Goal: Information Seeking & Learning: Stay updated

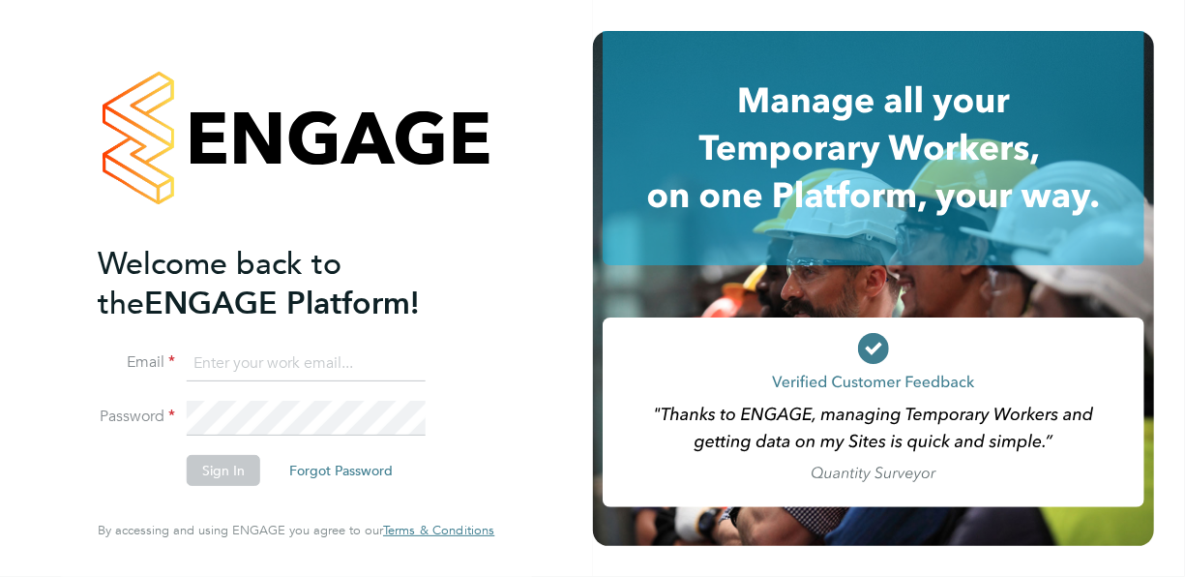
type input "[EMAIL_ADDRESS][DOMAIN_NAME]"
click at [237, 478] on button "Sign In" at bounding box center [224, 470] width 74 height 31
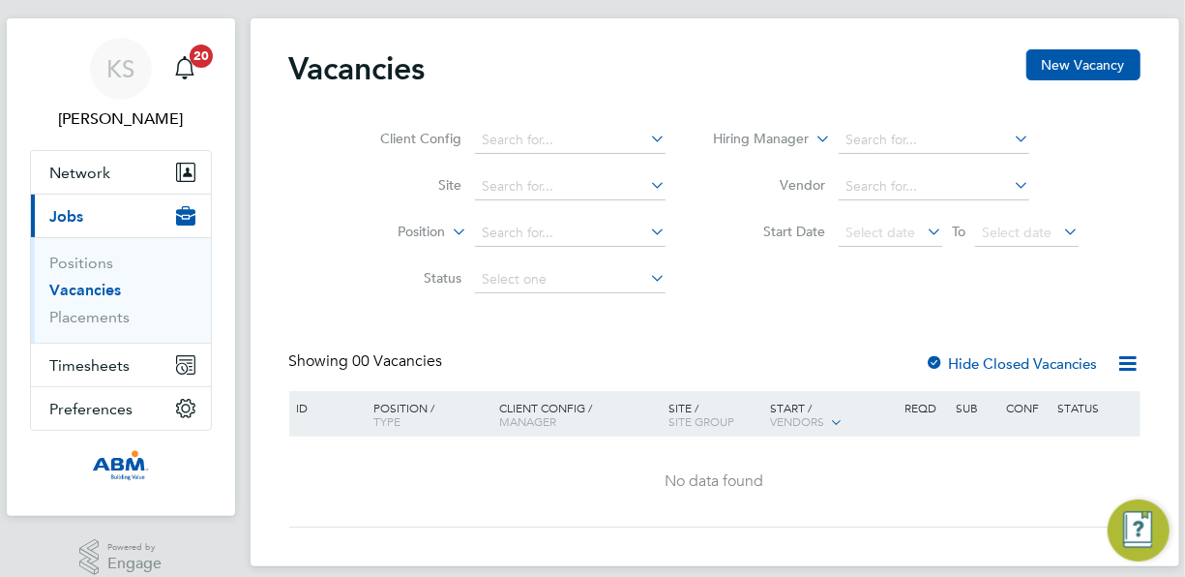
scroll to position [56, 0]
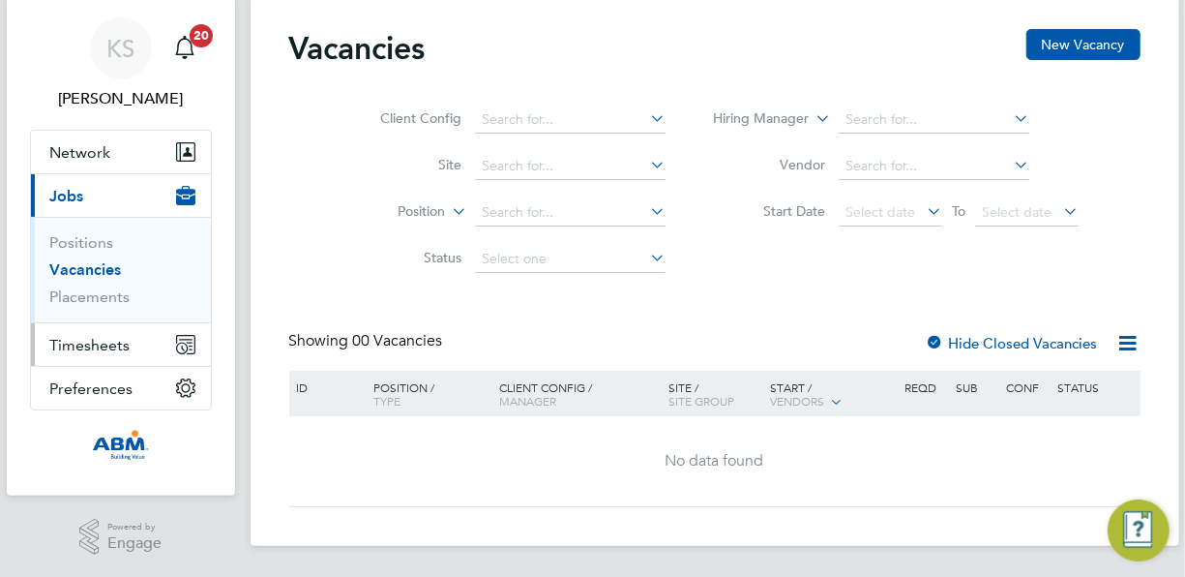
click at [110, 343] on span "Timesheets" at bounding box center [90, 345] width 80 height 18
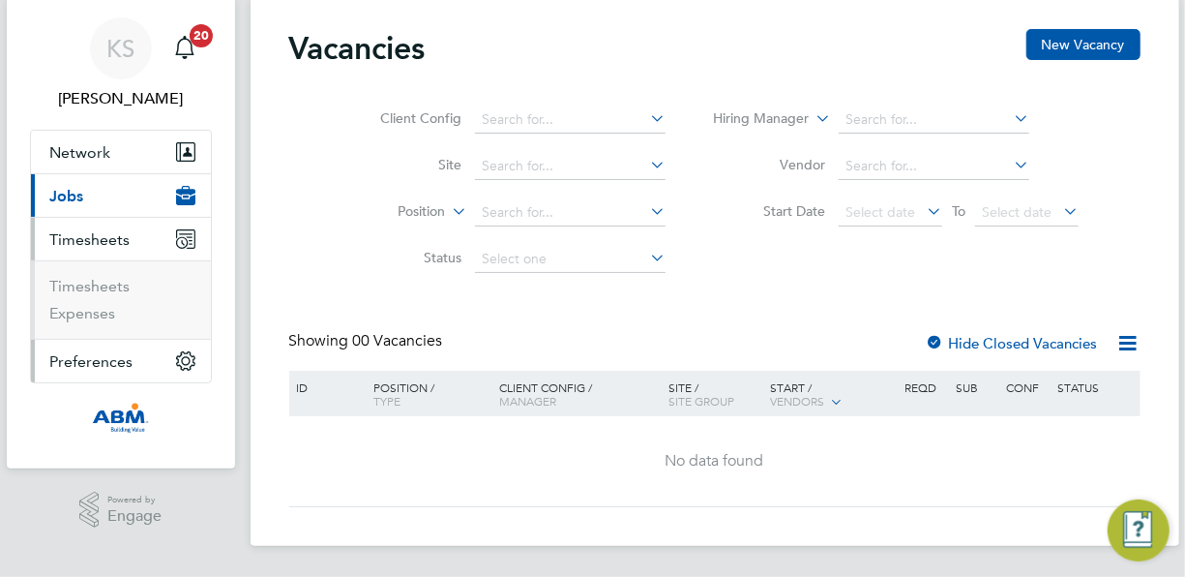
scroll to position [55, 0]
click at [106, 315] on link "Expenses" at bounding box center [83, 314] width 66 height 18
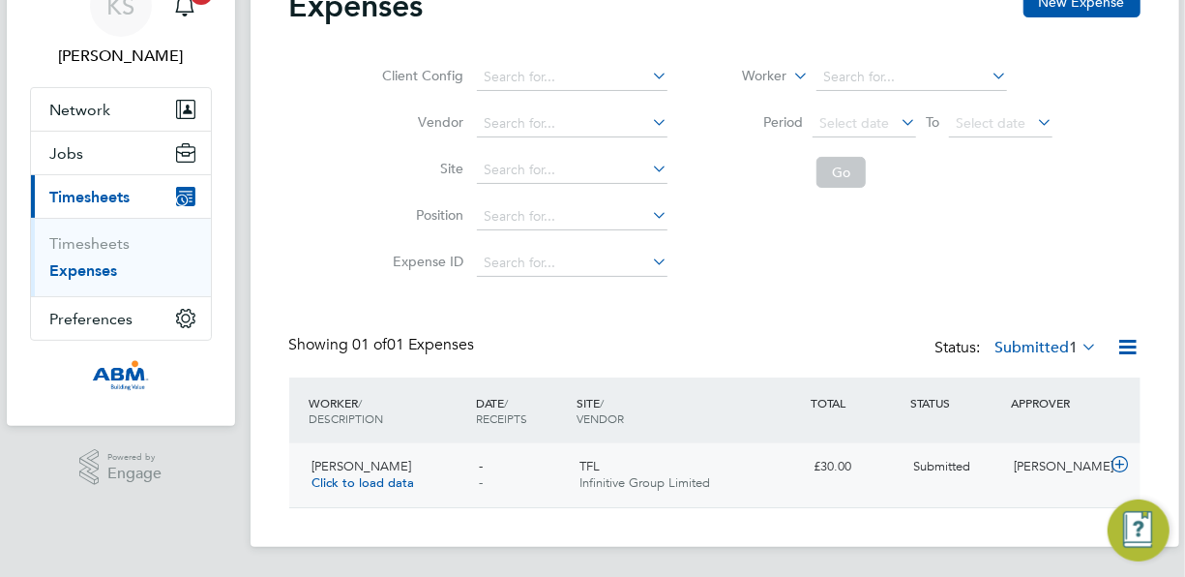
scroll to position [100, 0]
click at [1079, 351] on icon at bounding box center [1079, 345] width 0 height 27
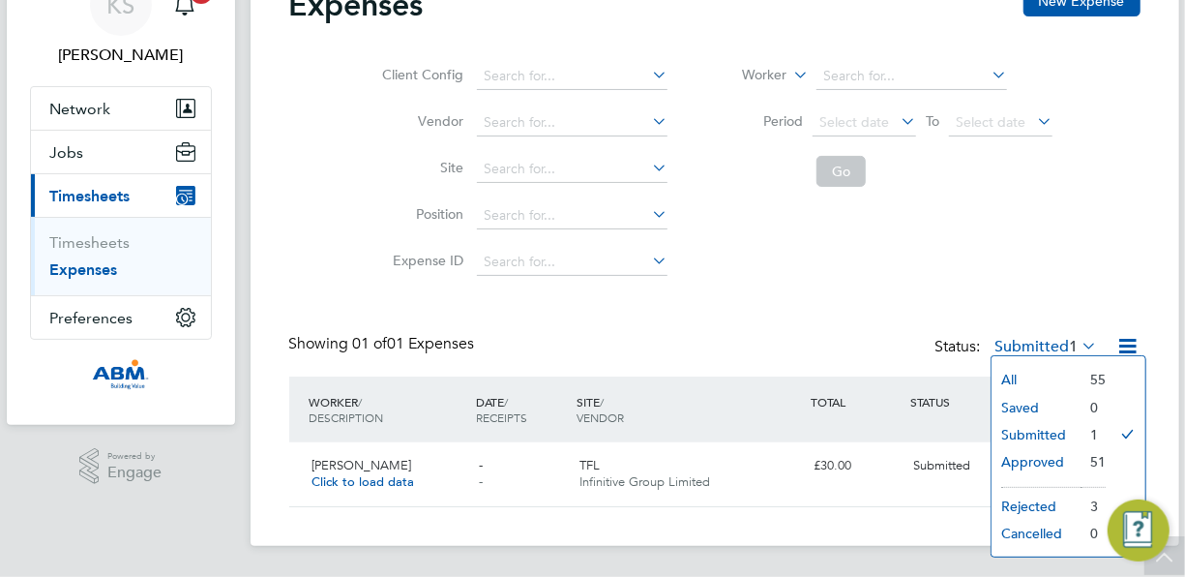
click at [1067, 507] on li "Rejected" at bounding box center [1036, 506] width 89 height 27
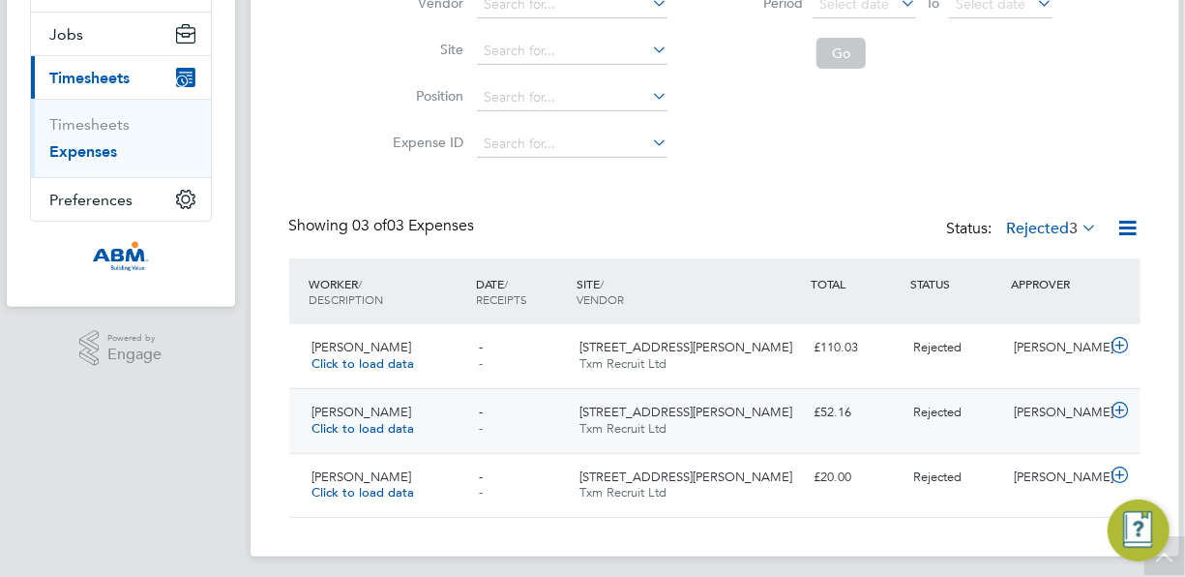
scroll to position [229, 0]
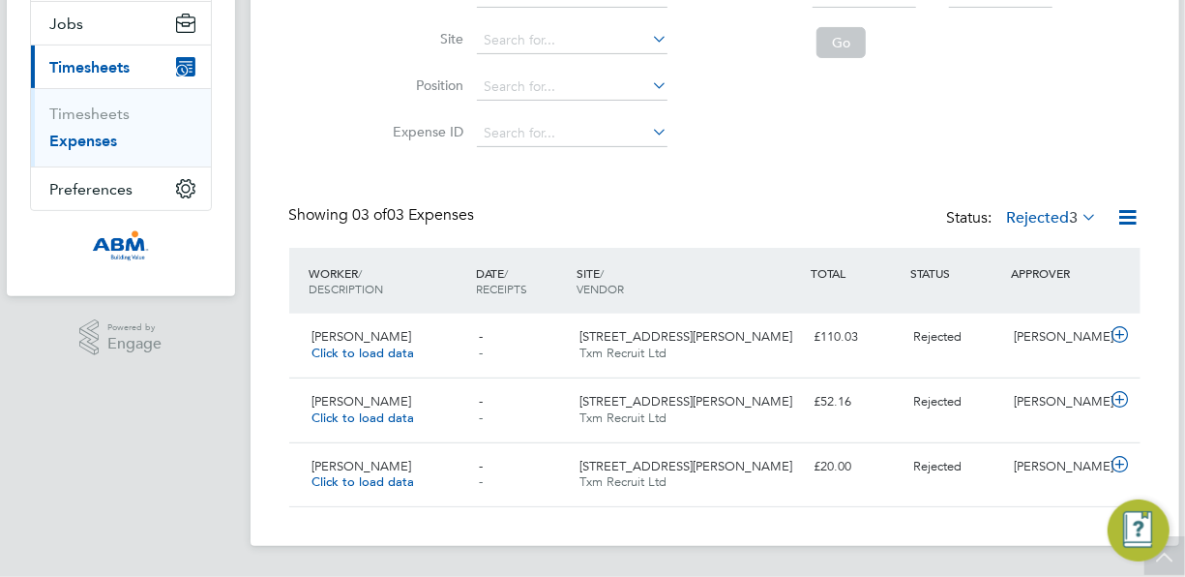
click at [1070, 218] on span "3" at bounding box center [1074, 217] width 9 height 19
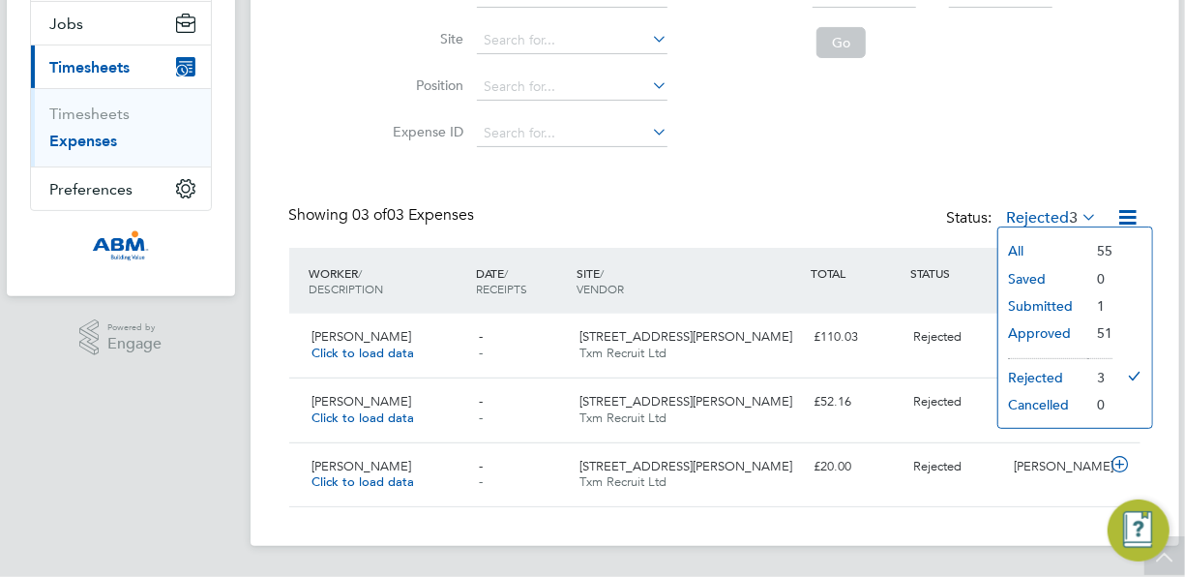
click at [1073, 308] on li "Submitted" at bounding box center [1043, 305] width 89 height 27
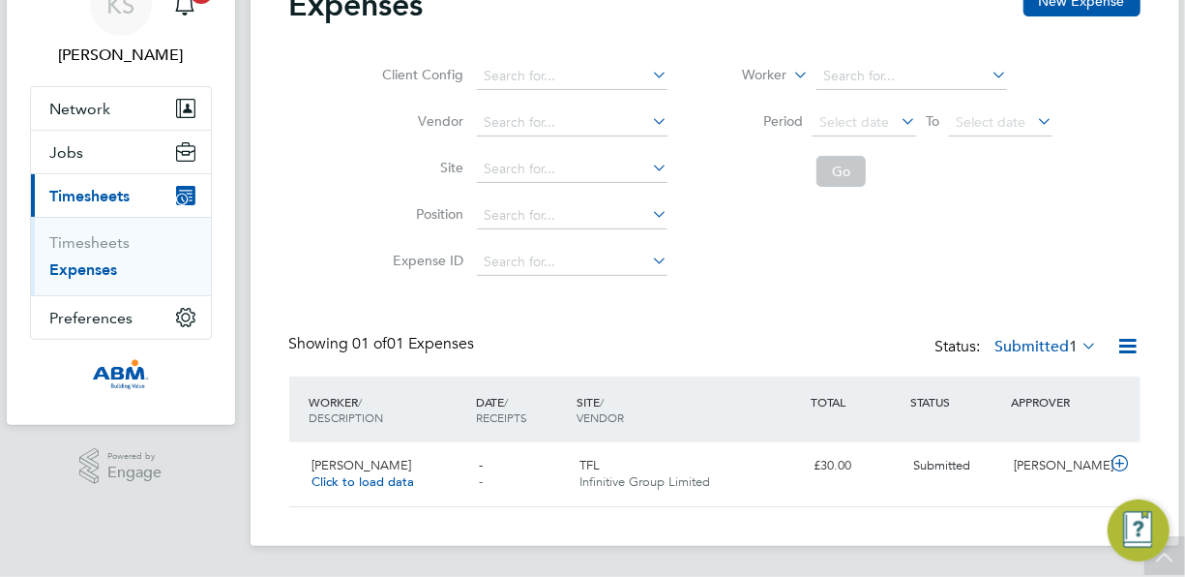
scroll to position [48, 235]
click at [1072, 347] on span "1" at bounding box center [1074, 346] width 9 height 19
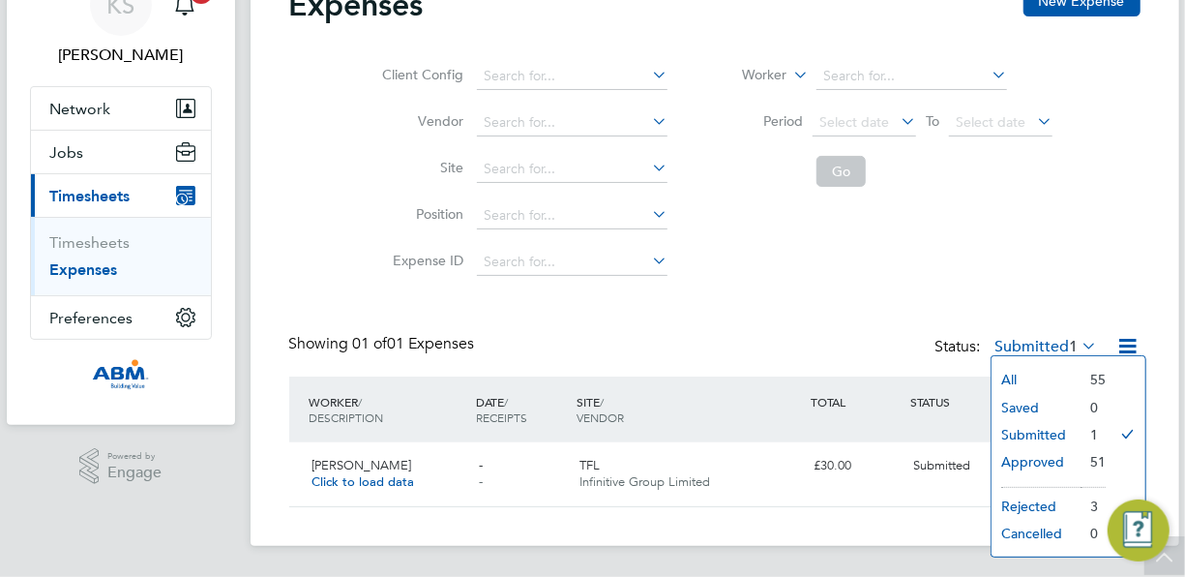
click at [1052, 374] on li "All" at bounding box center [1036, 379] width 89 height 27
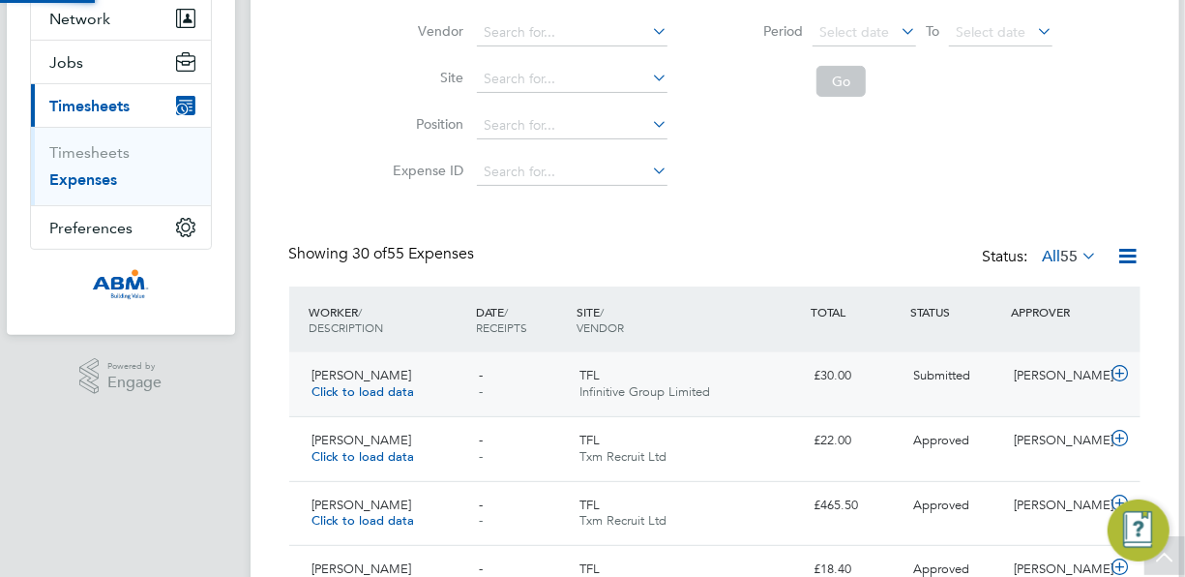
scroll to position [49, 167]
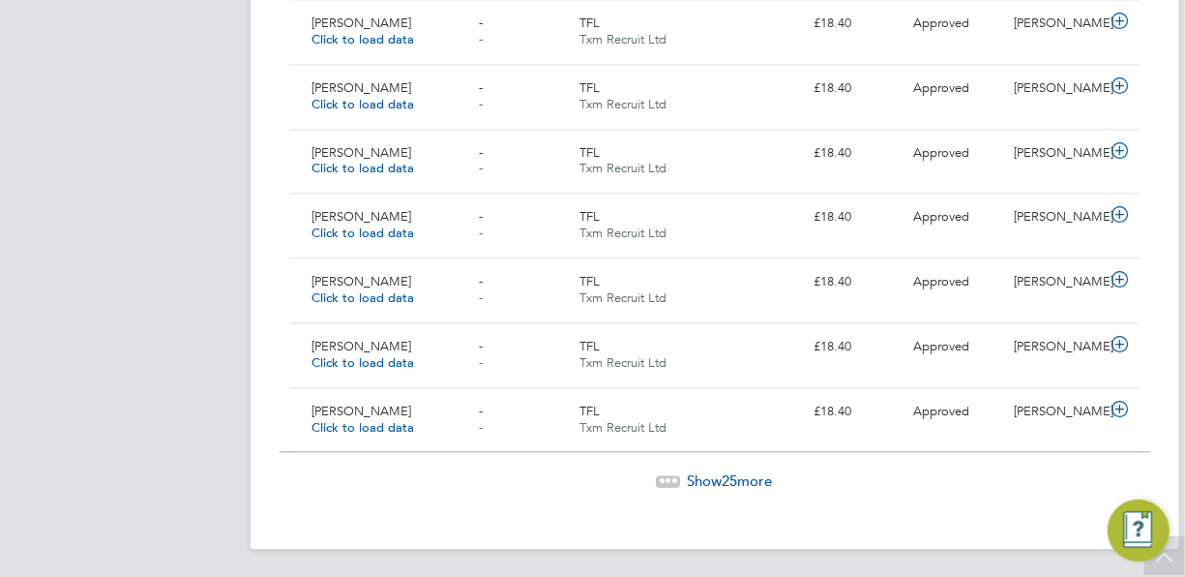
click at [764, 485] on span "Show 25 more" at bounding box center [730, 480] width 85 height 18
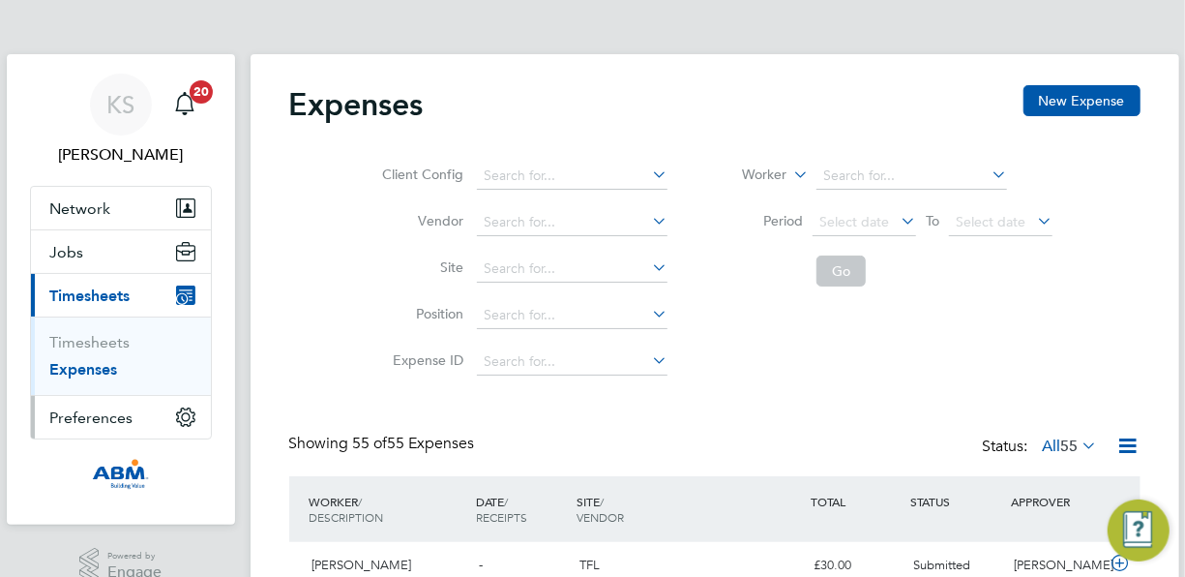
click at [102, 410] on span "Preferences" at bounding box center [91, 417] width 83 height 18
click at [194, 106] on icon "Main navigation" at bounding box center [184, 103] width 23 height 23
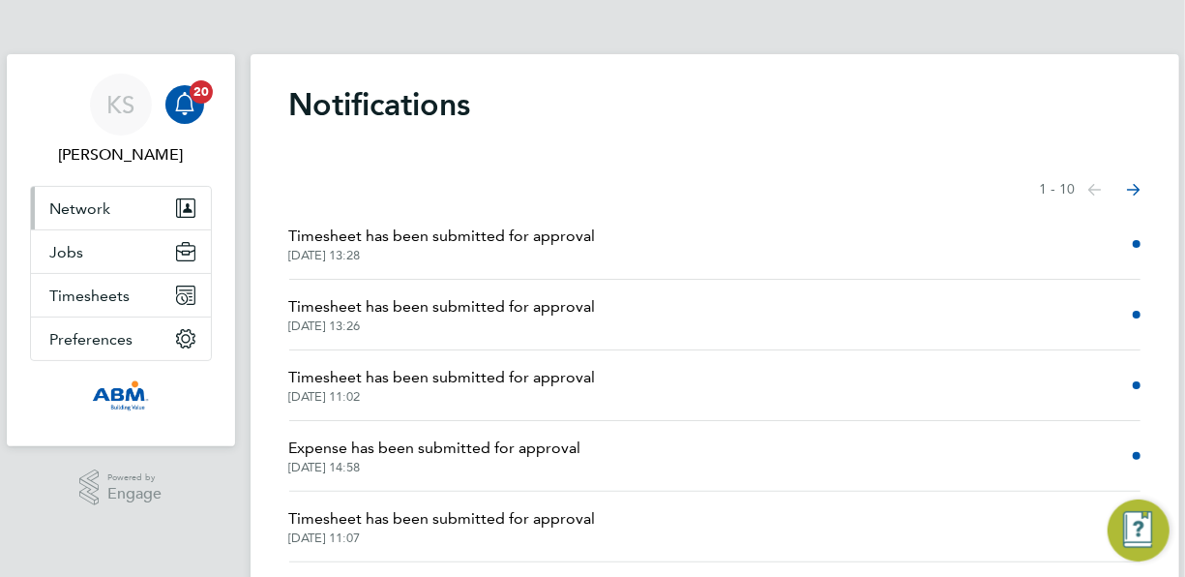
click at [95, 203] on span "Network" at bounding box center [80, 208] width 61 height 18
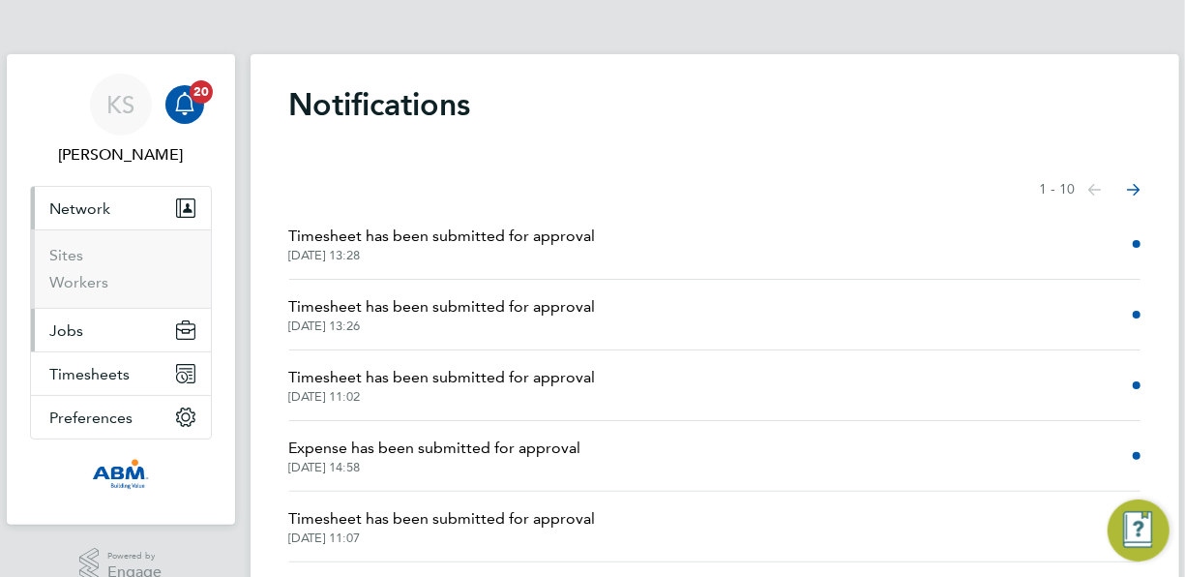
click at [75, 327] on span "Jobs" at bounding box center [67, 330] width 34 height 18
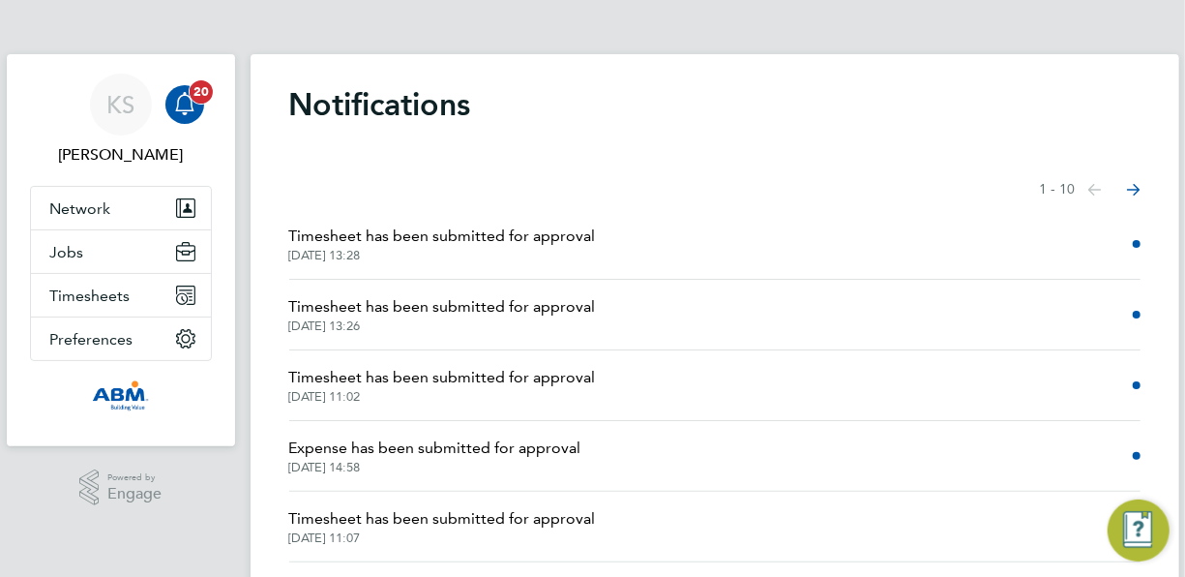
click at [193, 103] on icon "Main navigation" at bounding box center [184, 103] width 23 height 23
click at [1133, 198] on button "Next page" at bounding box center [1134, 189] width 39 height 39
click at [1133, 195] on button "Next page" at bounding box center [1134, 189] width 39 height 39
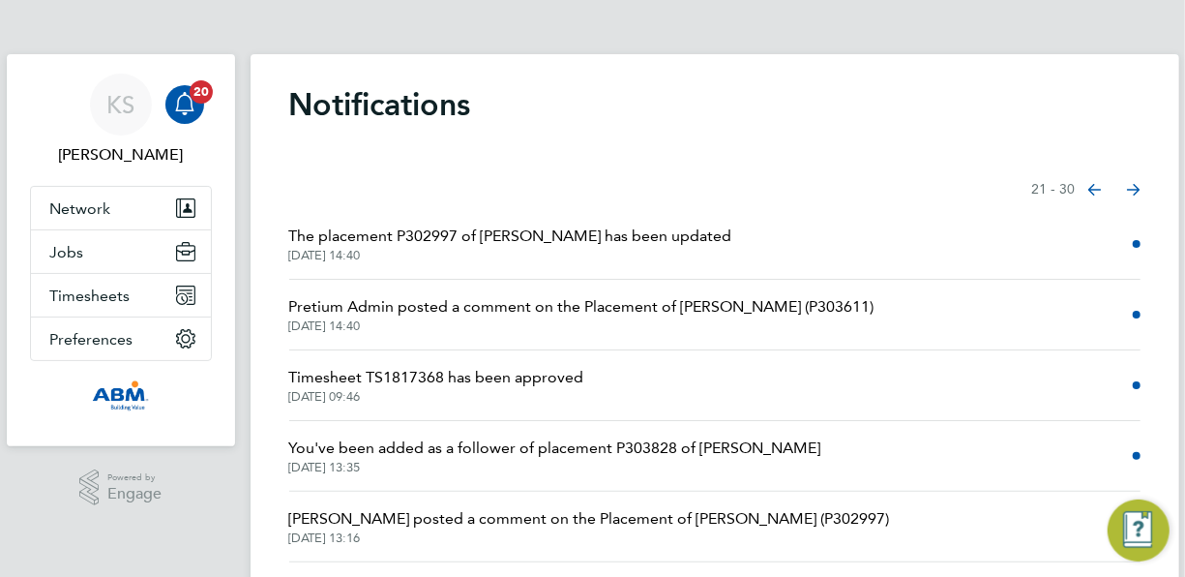
click at [1135, 187] on icon "Select page of notifications list" at bounding box center [1134, 190] width 14 height 13
